Goal: Obtain resource: Obtain resource

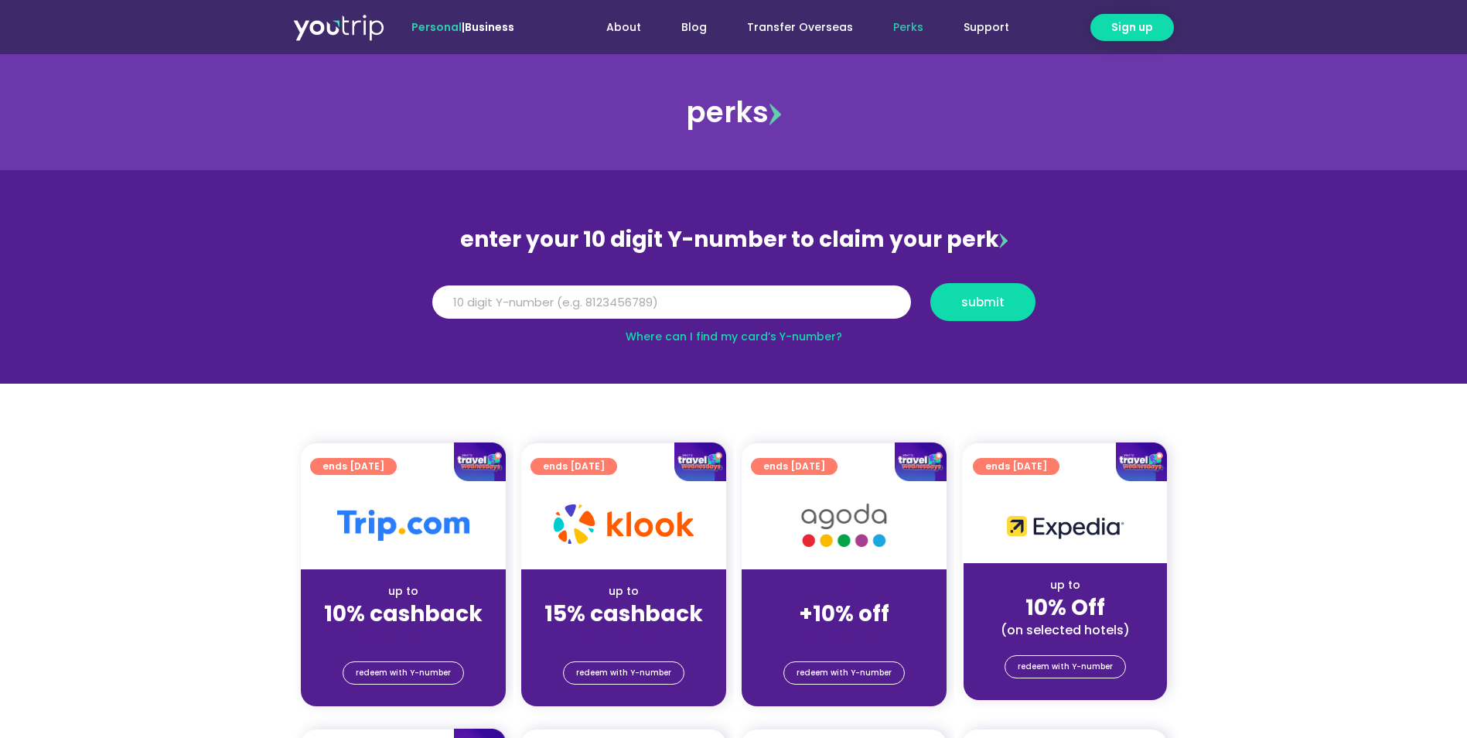
click at [759, 337] on link "Where can I find my card’s Y-number?" at bounding box center [734, 336] width 217 height 15
click at [514, 302] on input "Y Number" at bounding box center [671, 302] width 479 height 34
type input "8140093931"
click at [975, 308] on span "submit" at bounding box center [982, 302] width 43 height 12
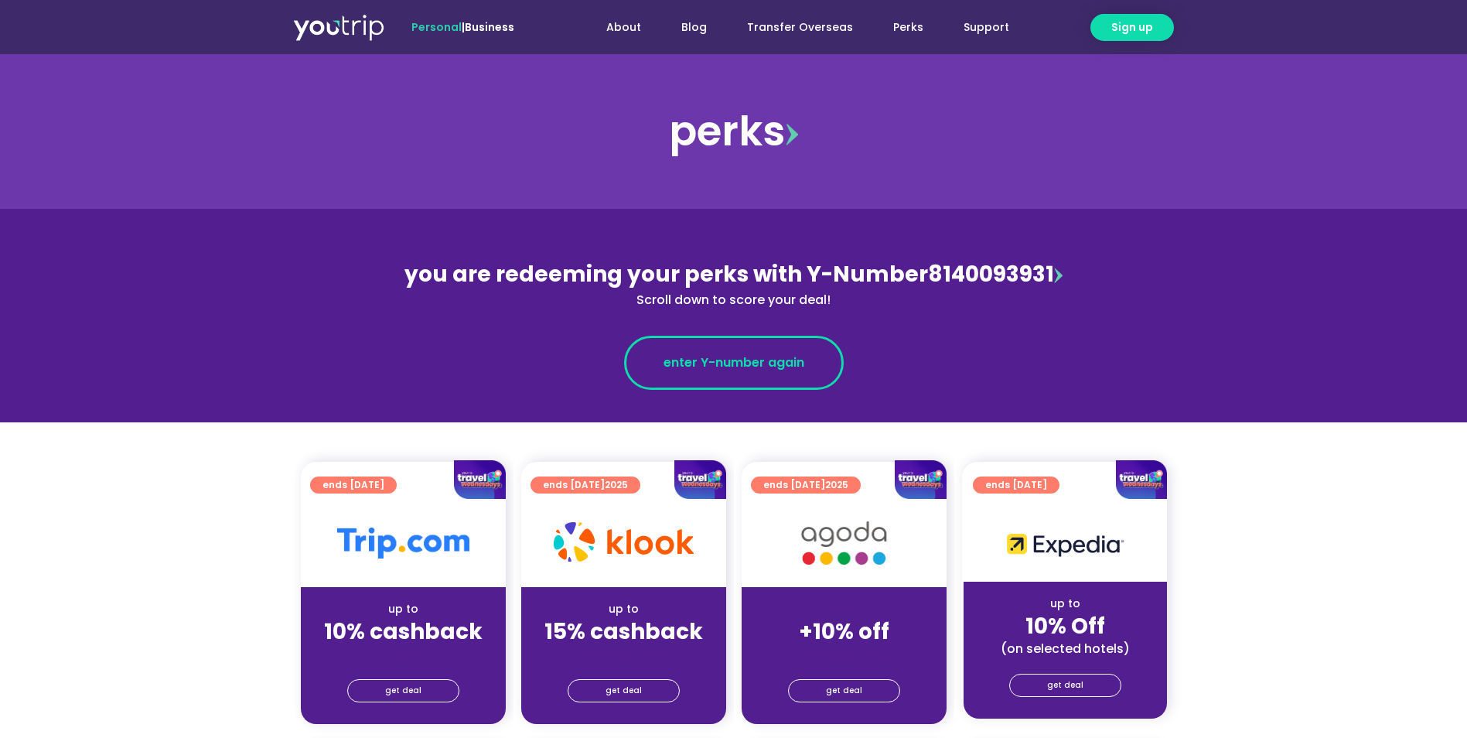
click at [754, 360] on span "enter Y-number again" at bounding box center [734, 362] width 141 height 19
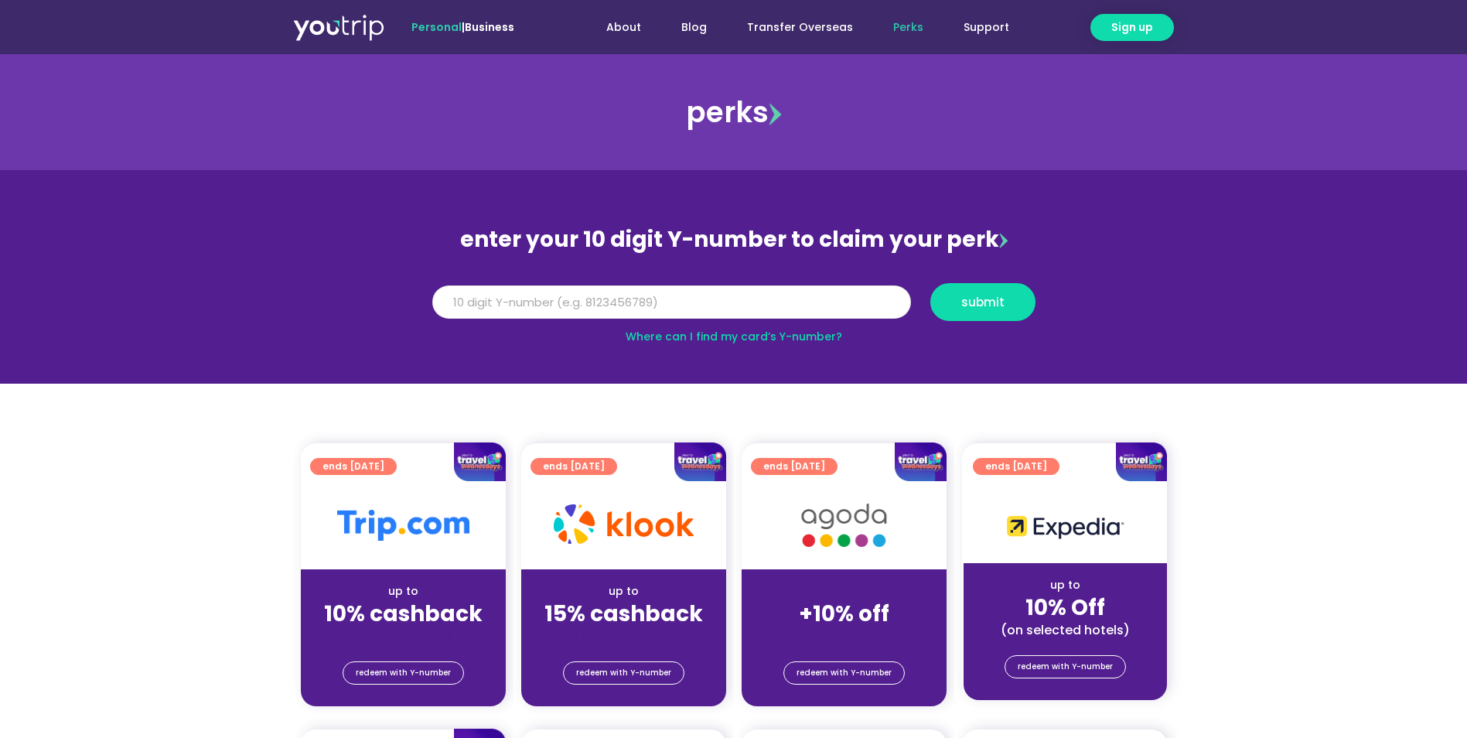
click at [474, 304] on input "Y Number" at bounding box center [671, 302] width 479 height 34
type input "8140093931"
click at [987, 300] on span "submit" at bounding box center [982, 302] width 43 height 12
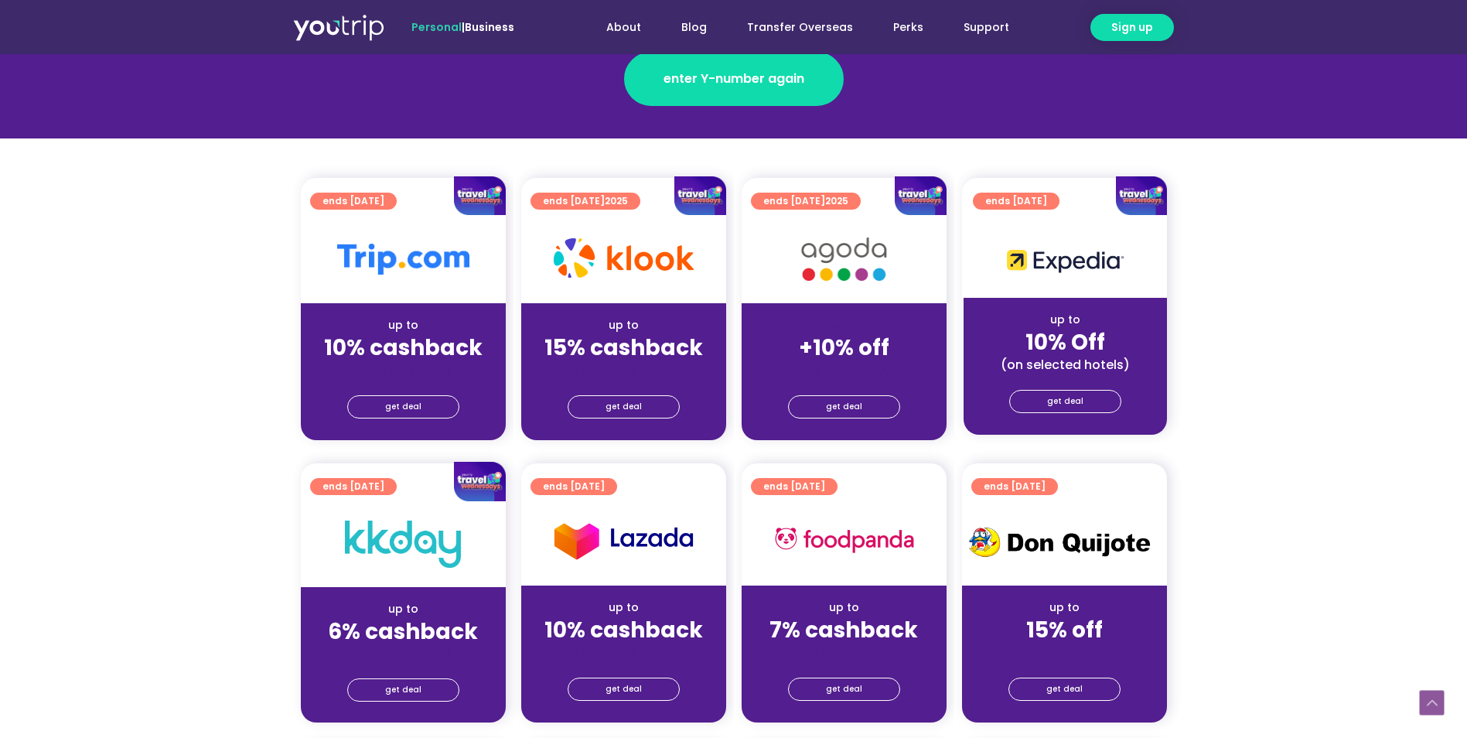
scroll to position [387, 0]
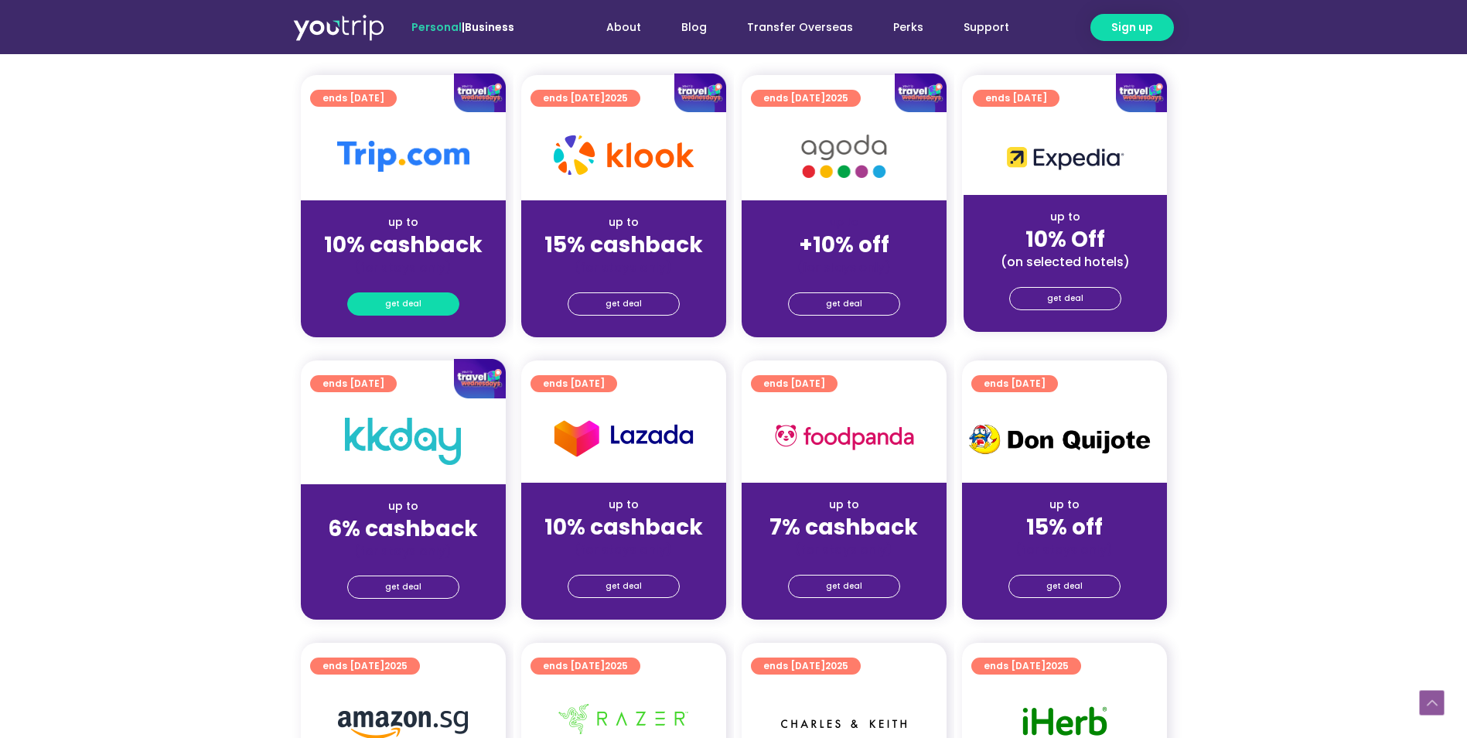
click at [408, 305] on span "get deal" at bounding box center [403, 304] width 36 height 22
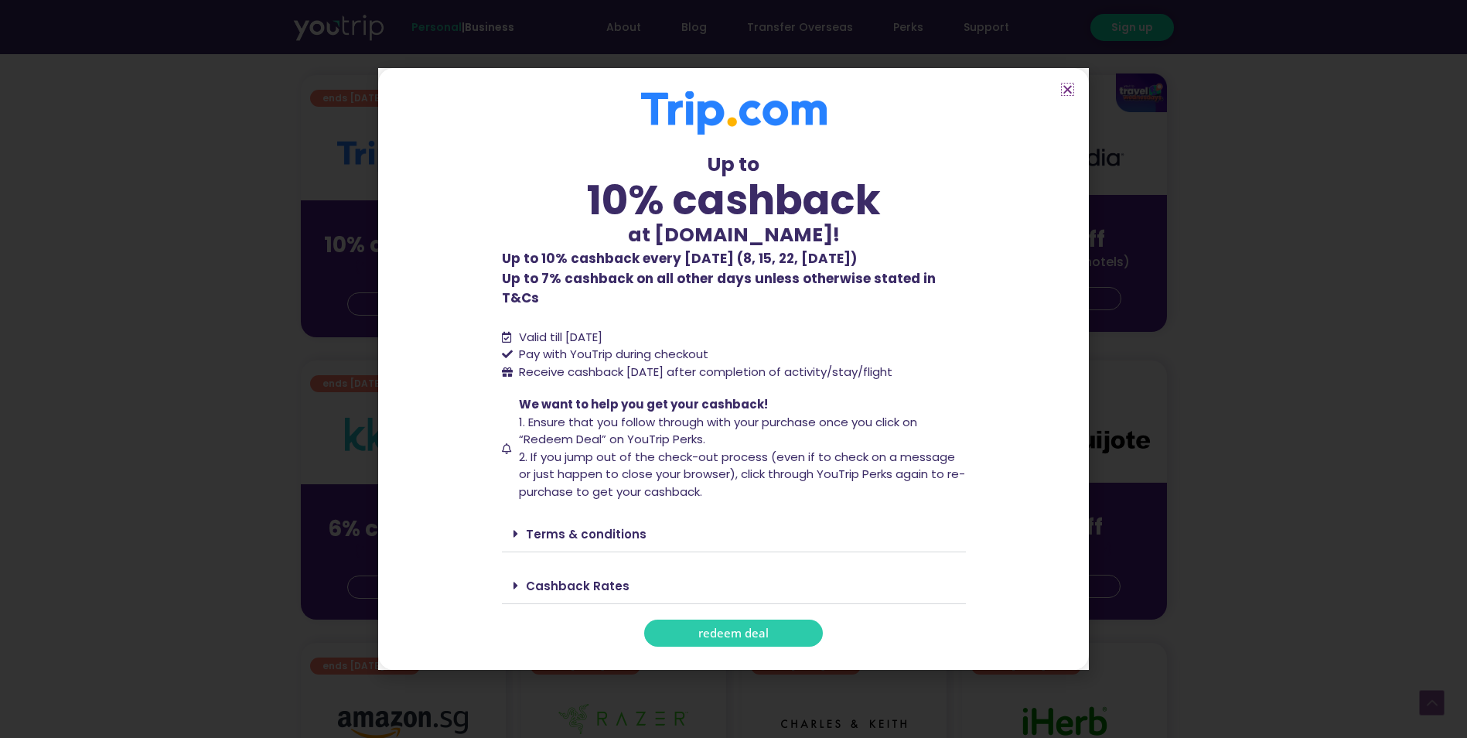
scroll to position [541, 0]
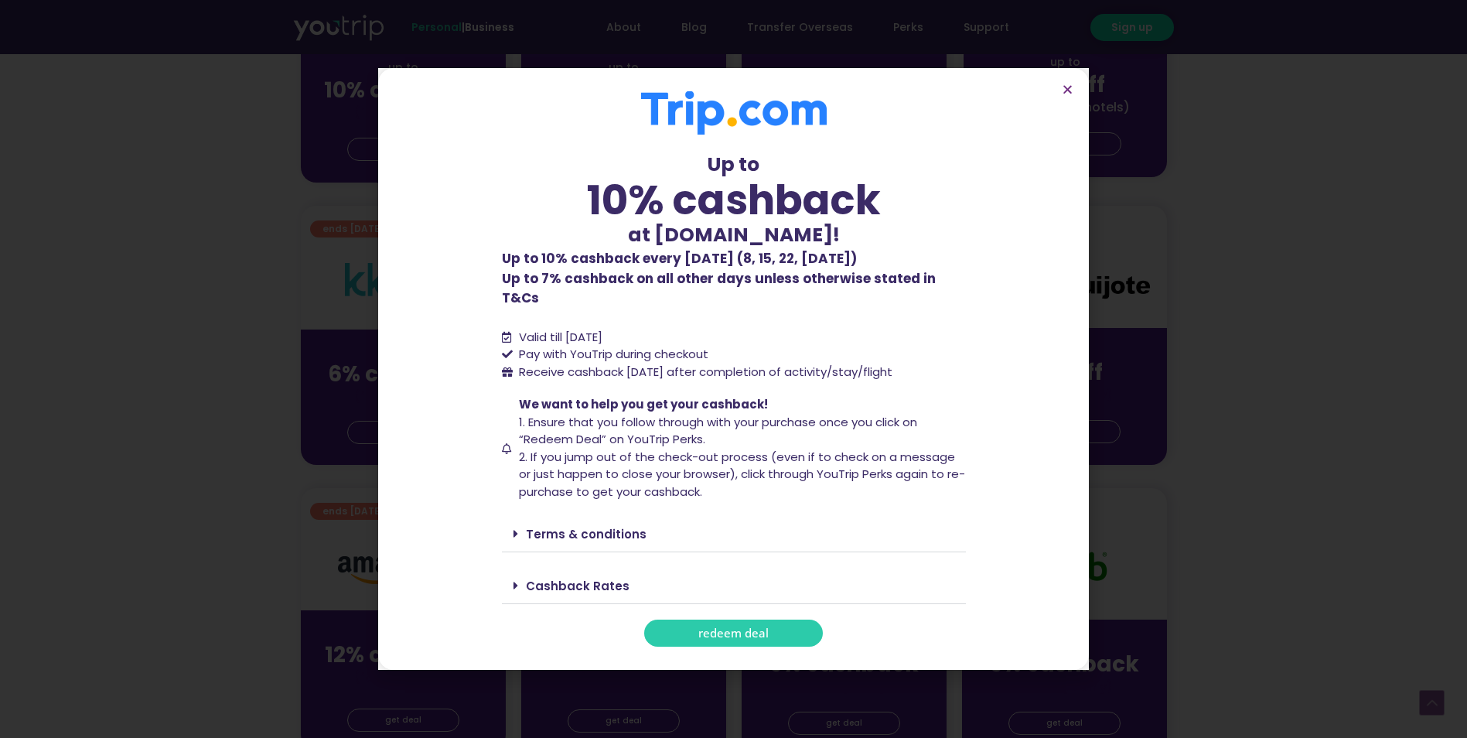
click at [559, 527] on link "Terms & conditions" at bounding box center [586, 534] width 121 height 16
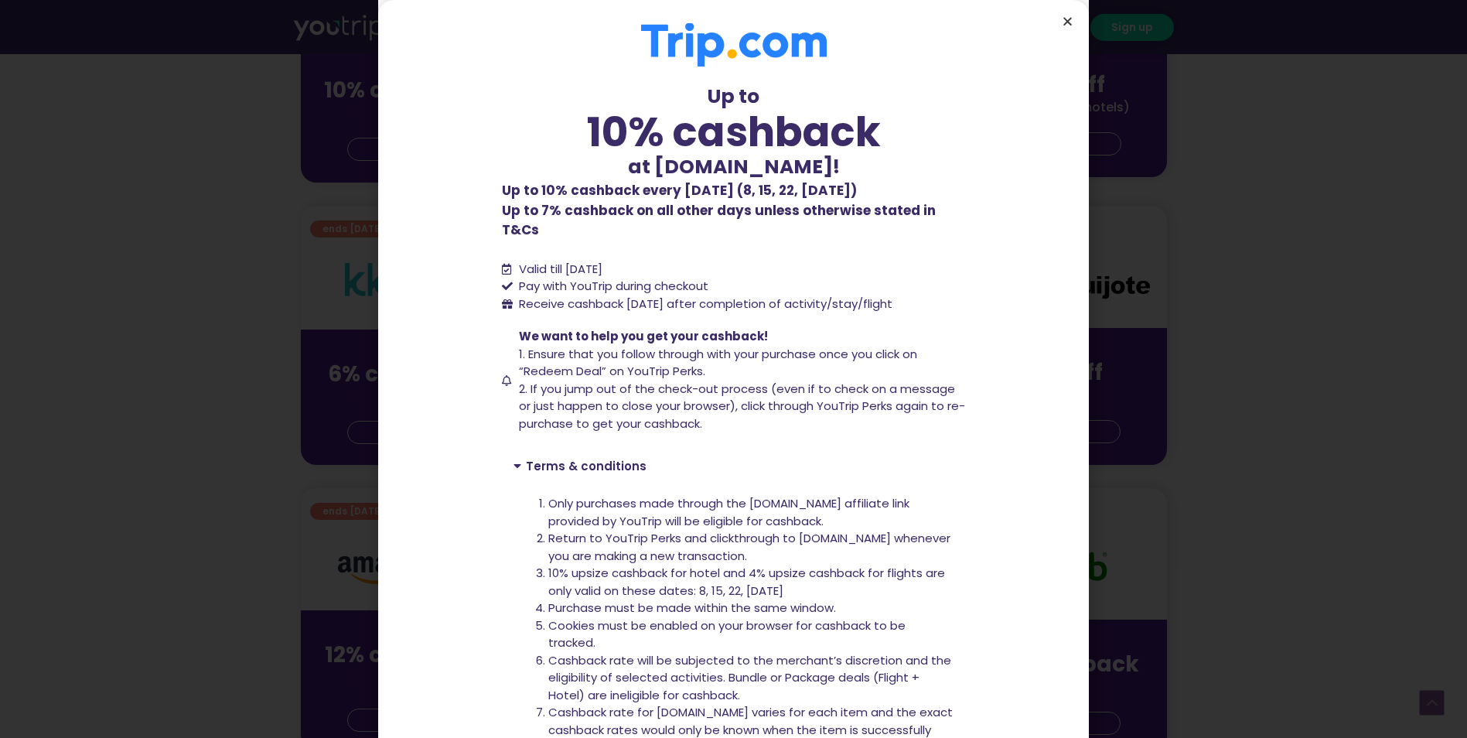
click at [1067, 24] on icon "Close" at bounding box center [1068, 21] width 12 height 12
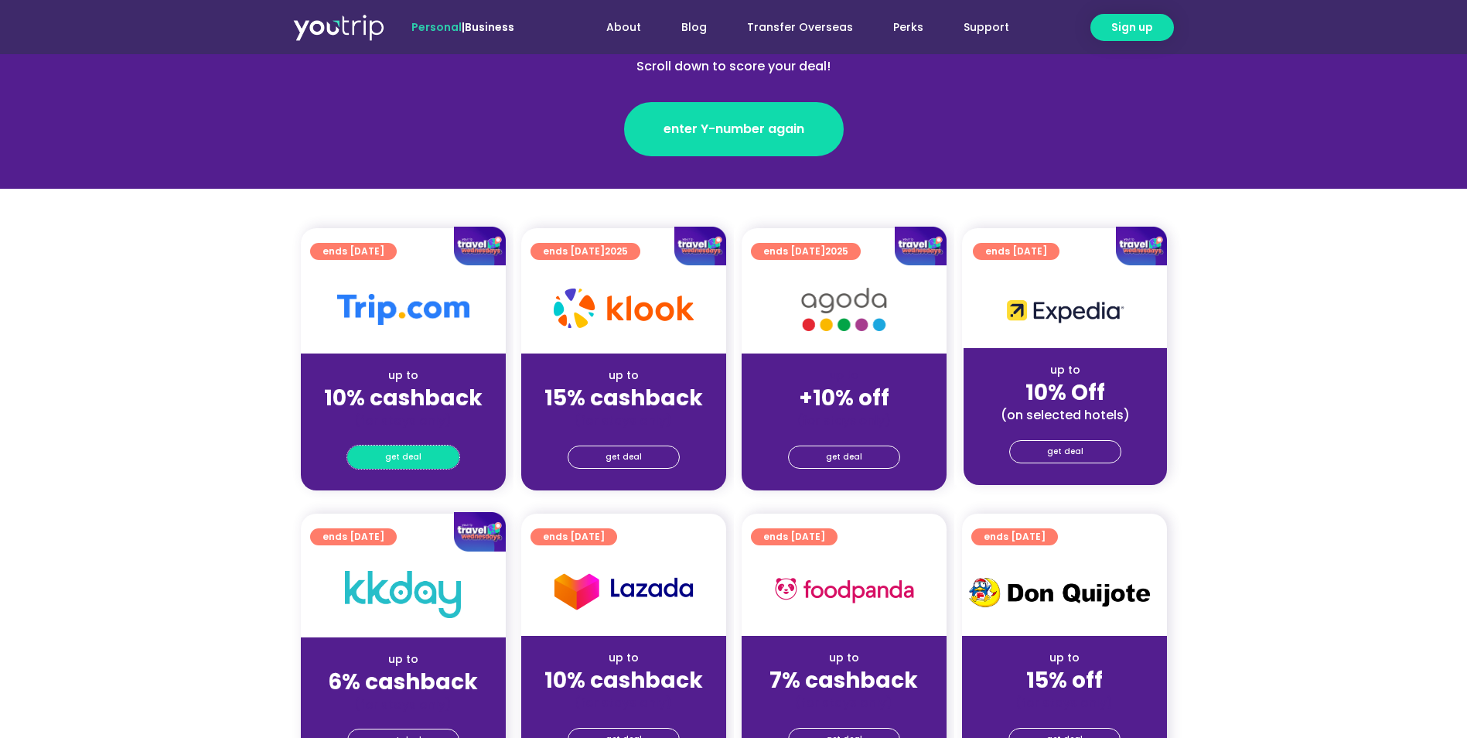
scroll to position [232, 0]
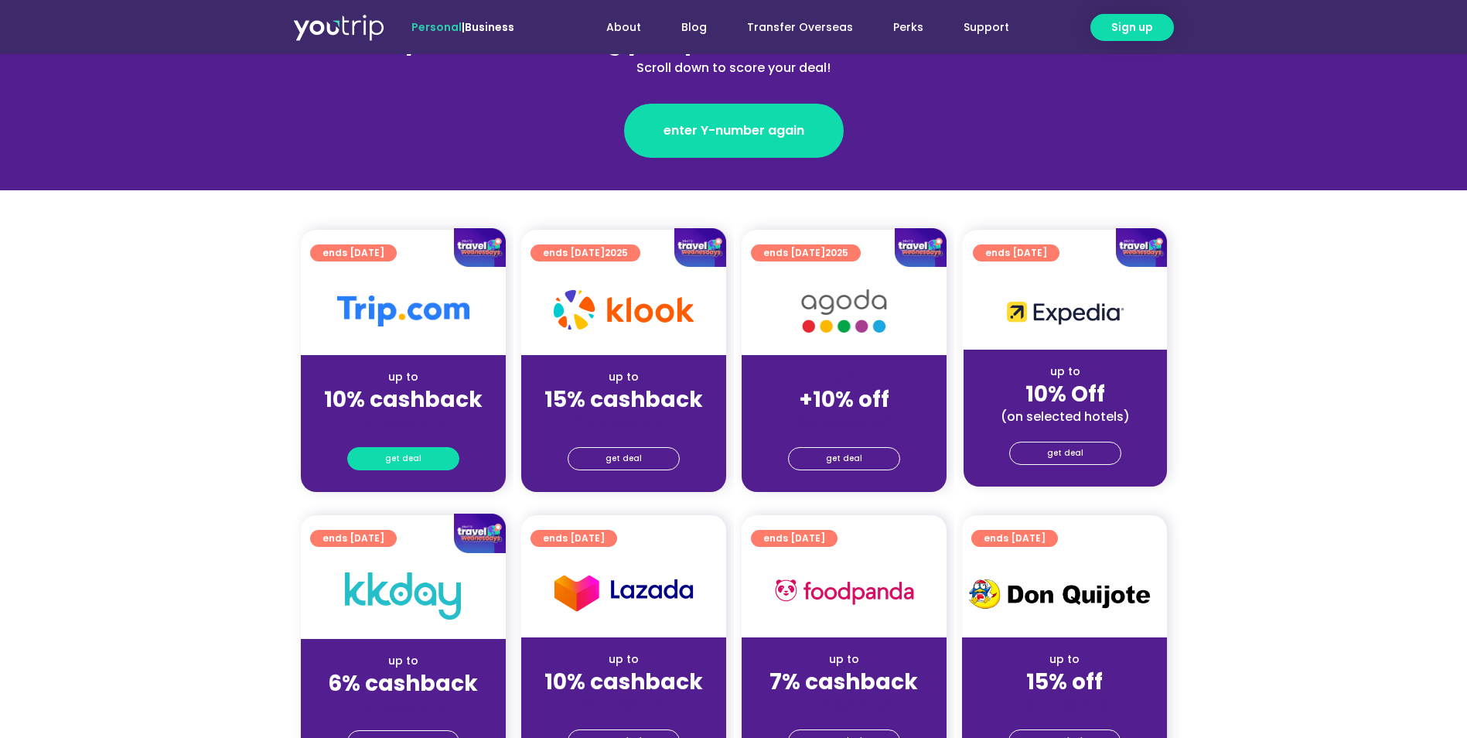
click at [393, 457] on span "get deal" at bounding box center [403, 459] width 36 height 22
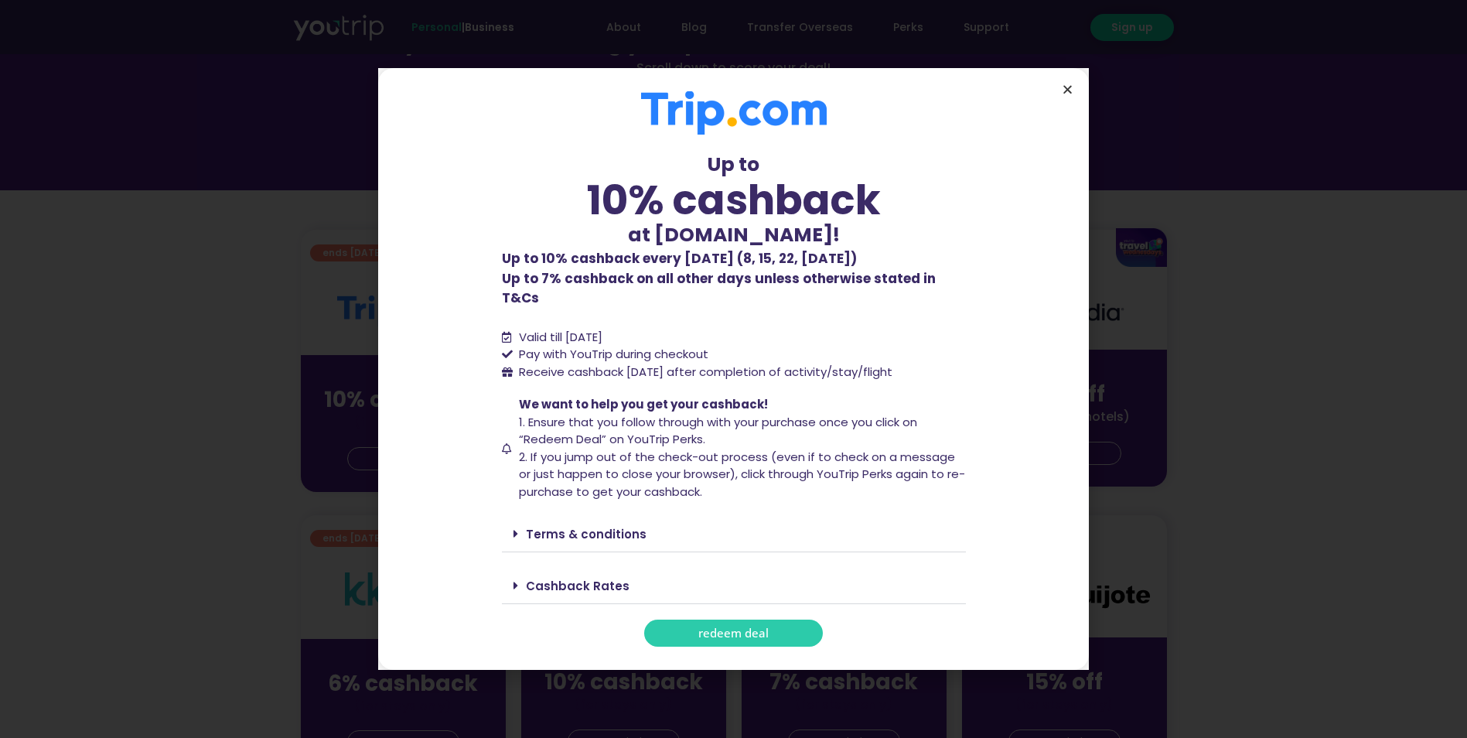
click at [1071, 95] on icon "Close" at bounding box center [1068, 90] width 12 height 12
